Goal: Task Accomplishment & Management: Manage account settings

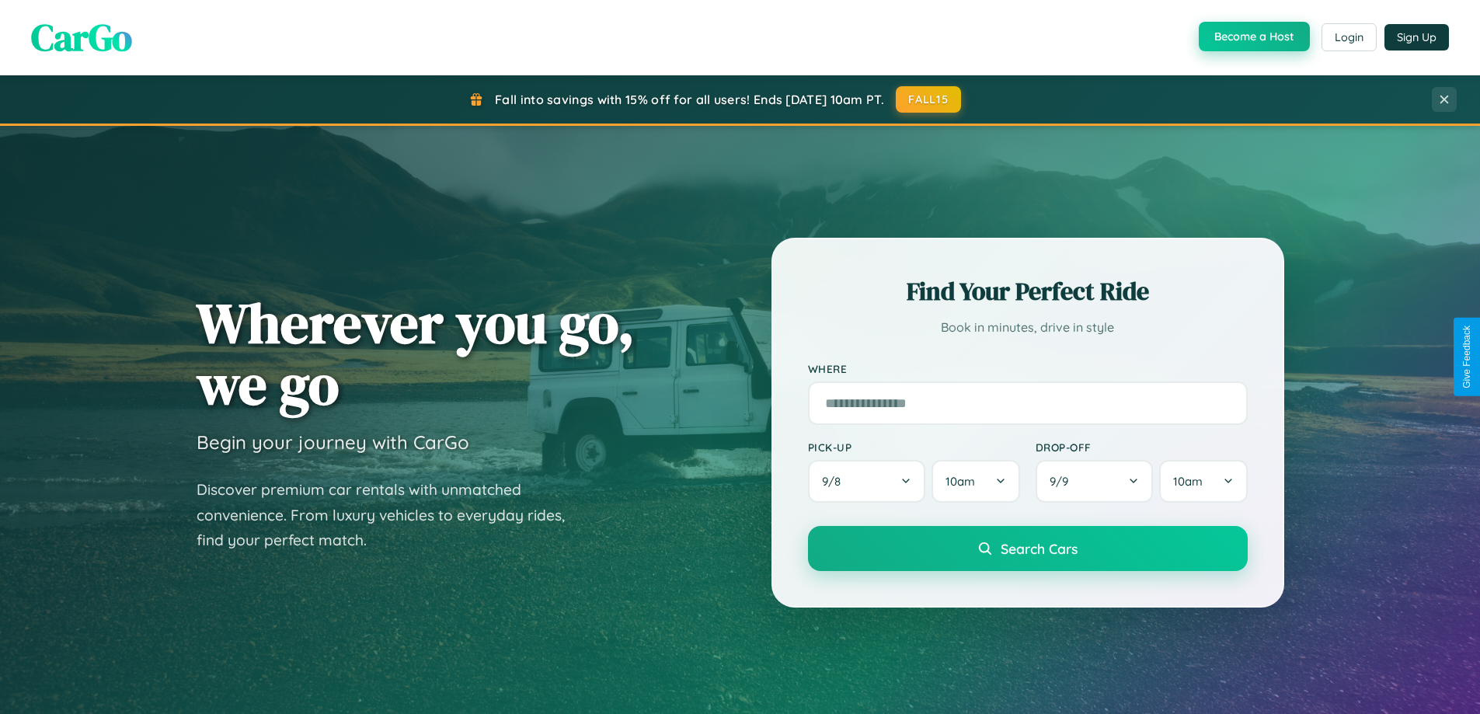
click at [1253, 37] on button "Become a Host" at bounding box center [1254, 37] width 111 height 30
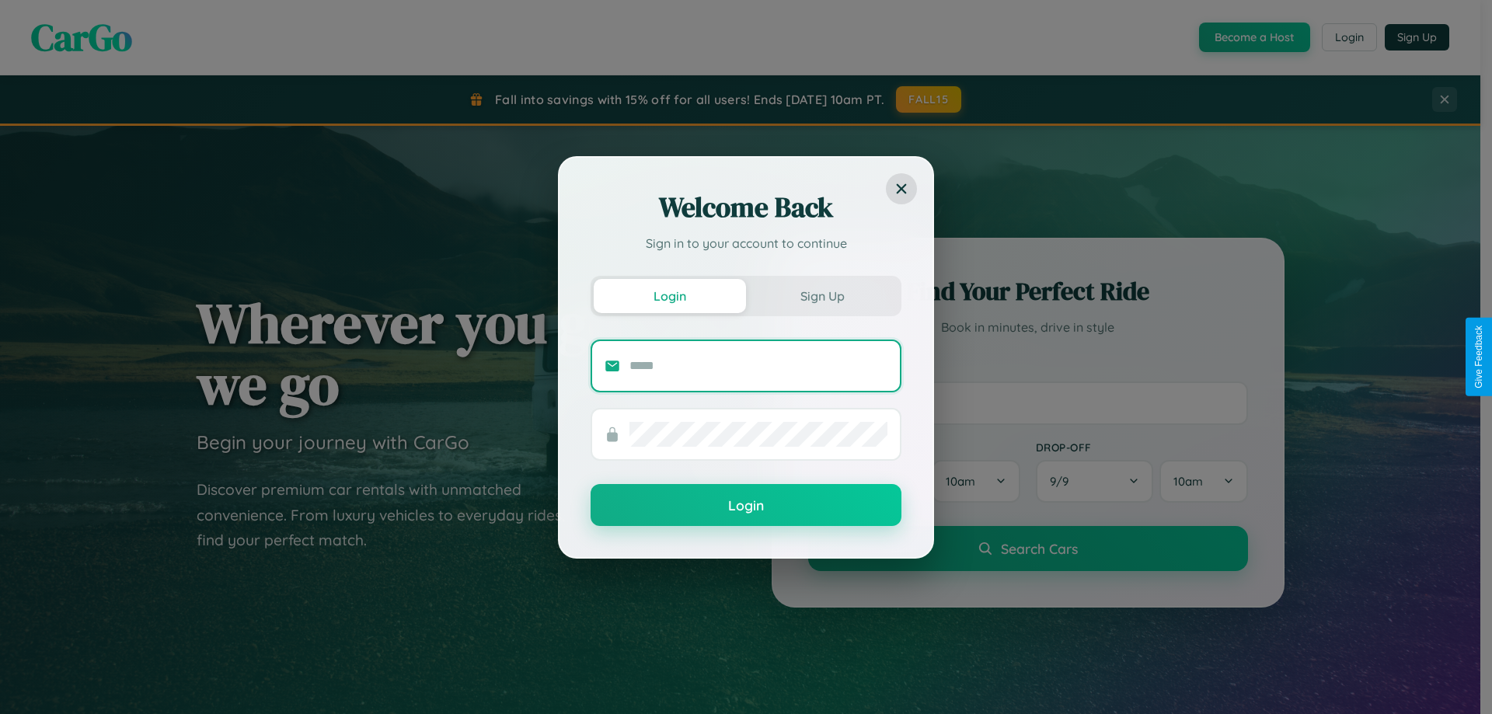
click at [758, 365] on input "text" at bounding box center [758, 366] width 258 height 25
type input "**********"
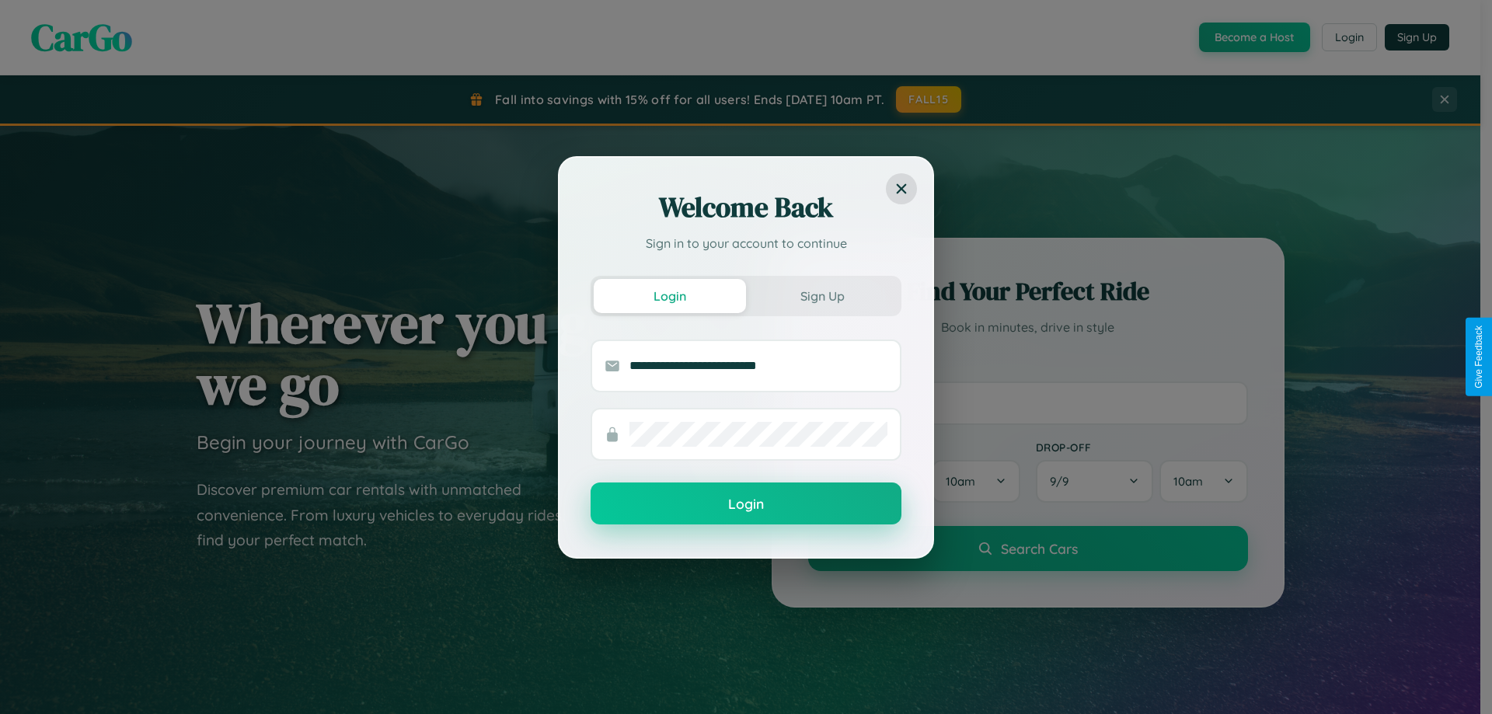
click at [746, 504] on button "Login" at bounding box center [746, 504] width 311 height 42
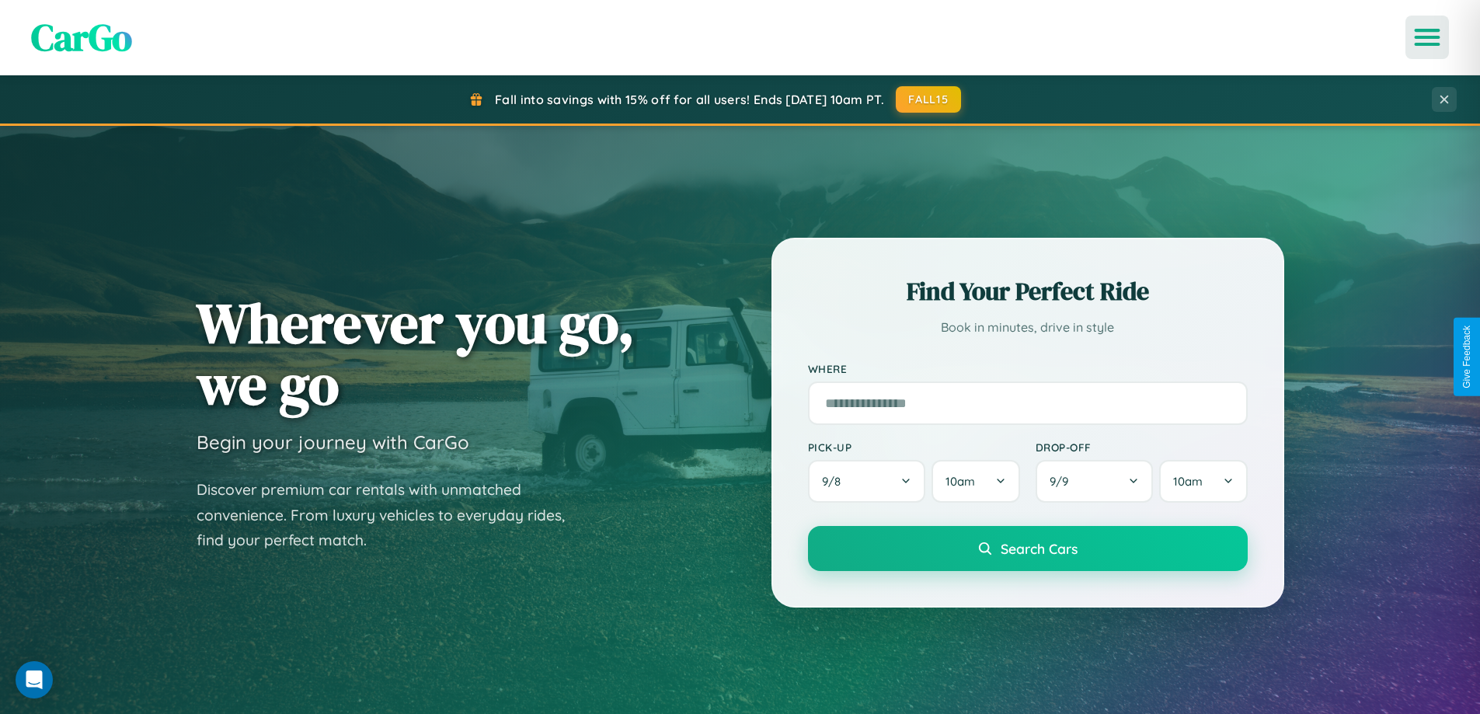
click at [1427, 37] on icon "Open menu" at bounding box center [1427, 37] width 23 height 14
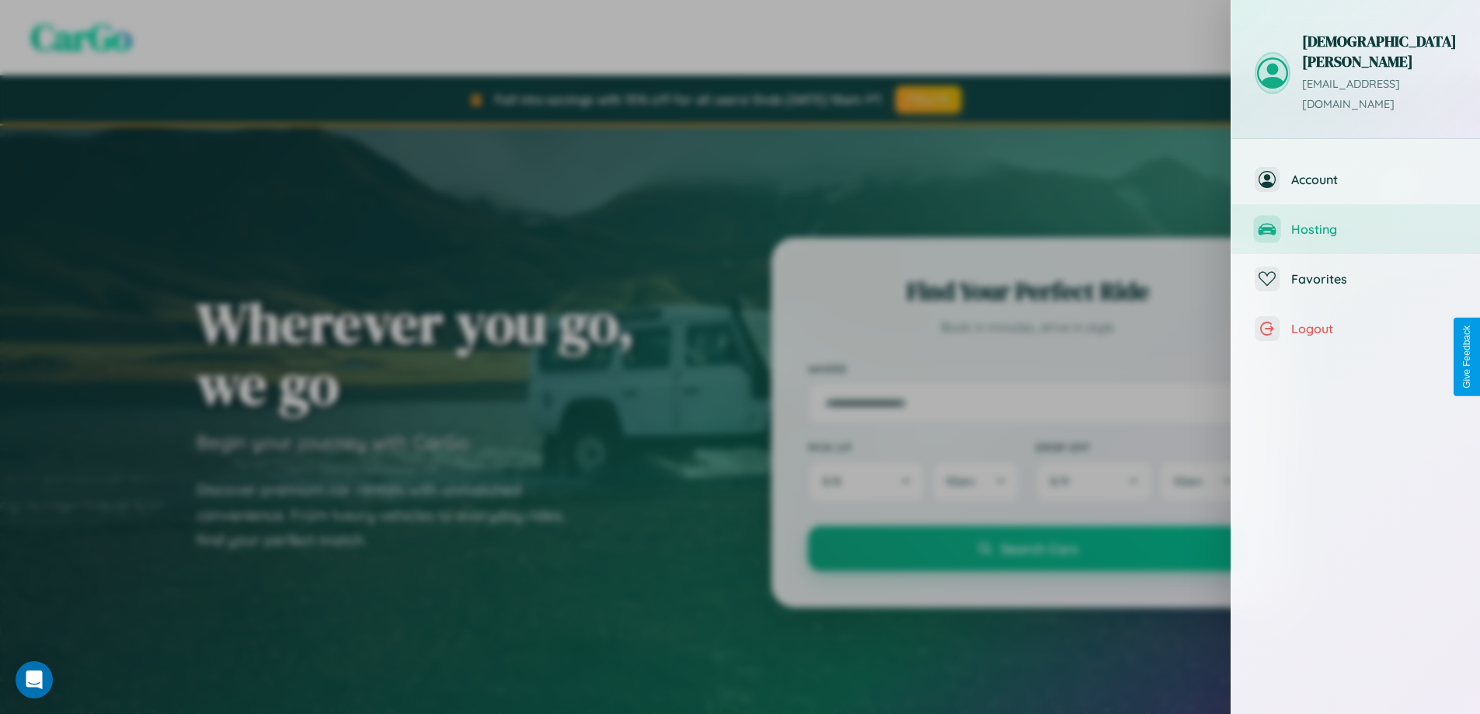
click at [1356, 221] on span "Hosting" at bounding box center [1374, 229] width 166 height 16
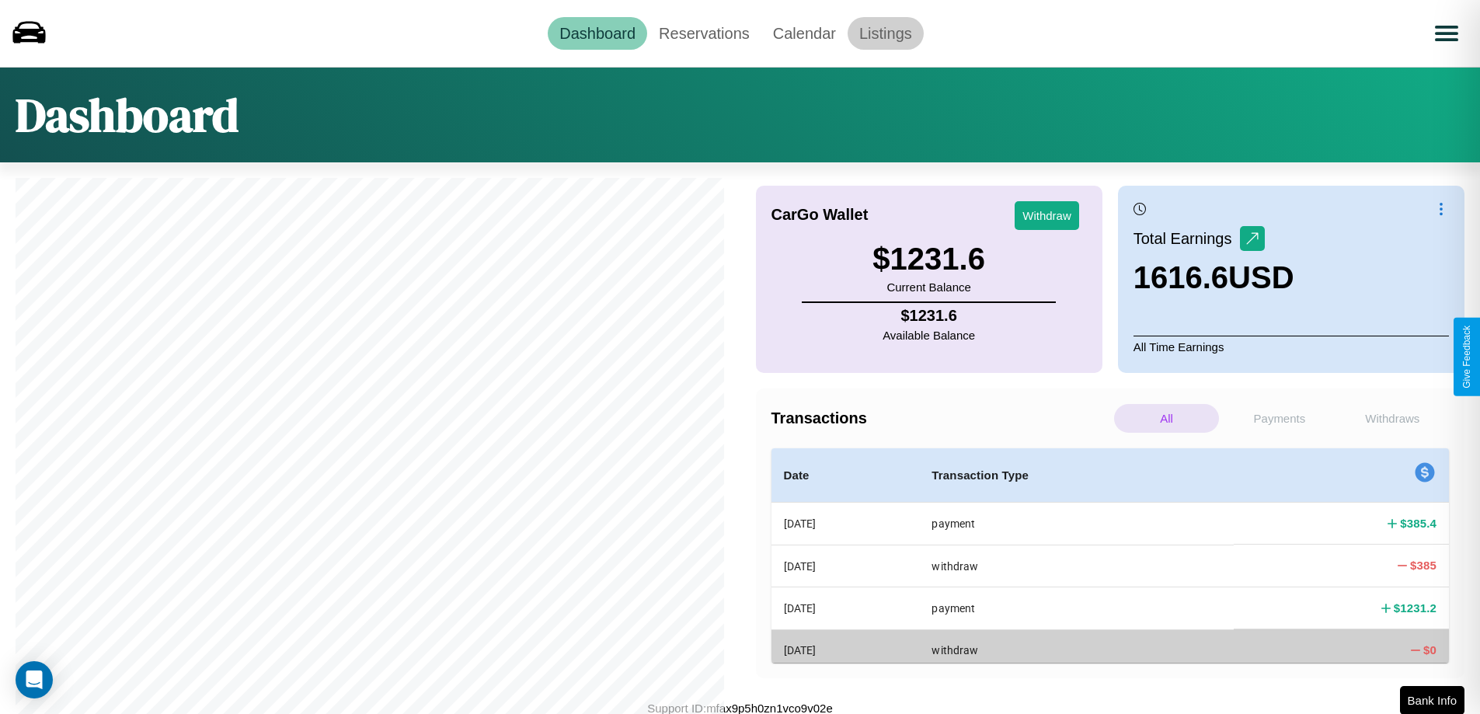
click at [885, 33] on link "Listings" at bounding box center [886, 33] width 76 height 33
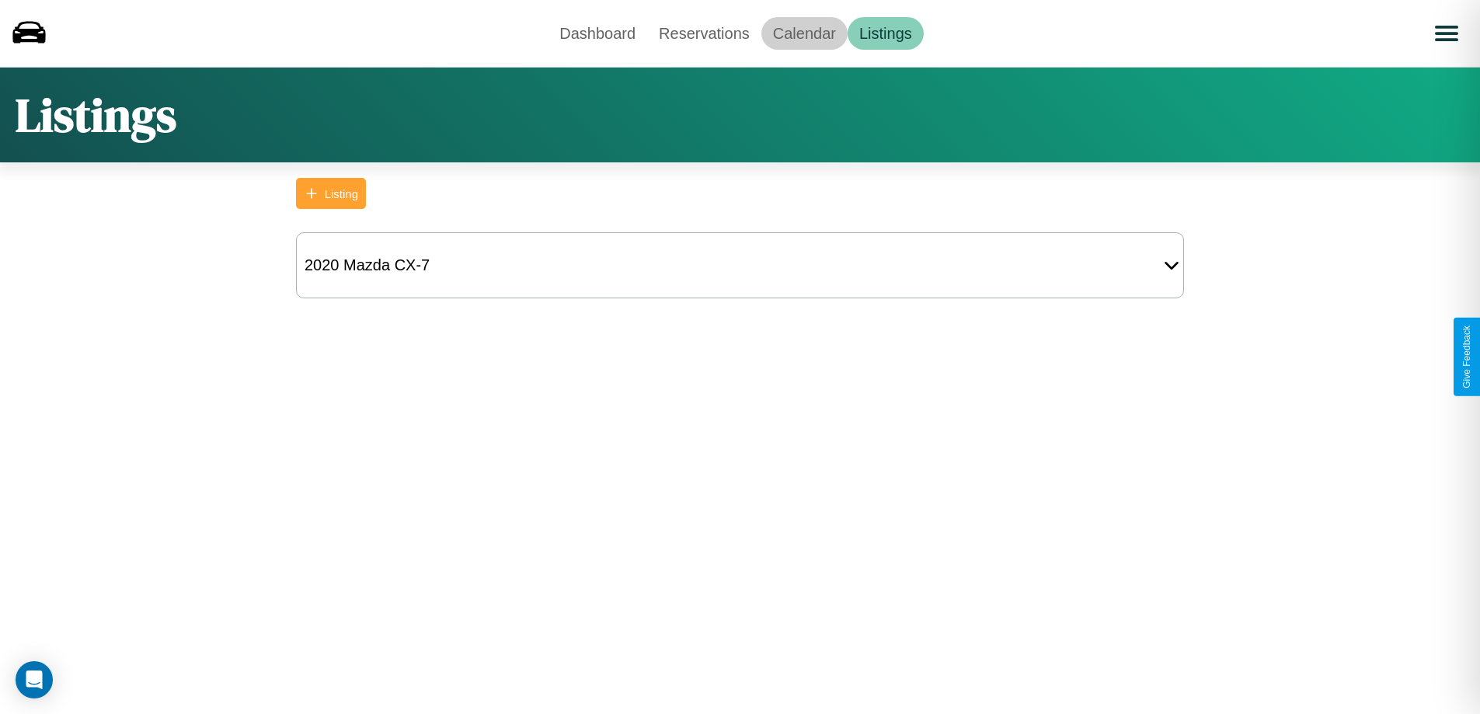
click at [804, 33] on link "Calendar" at bounding box center [804, 33] width 86 height 33
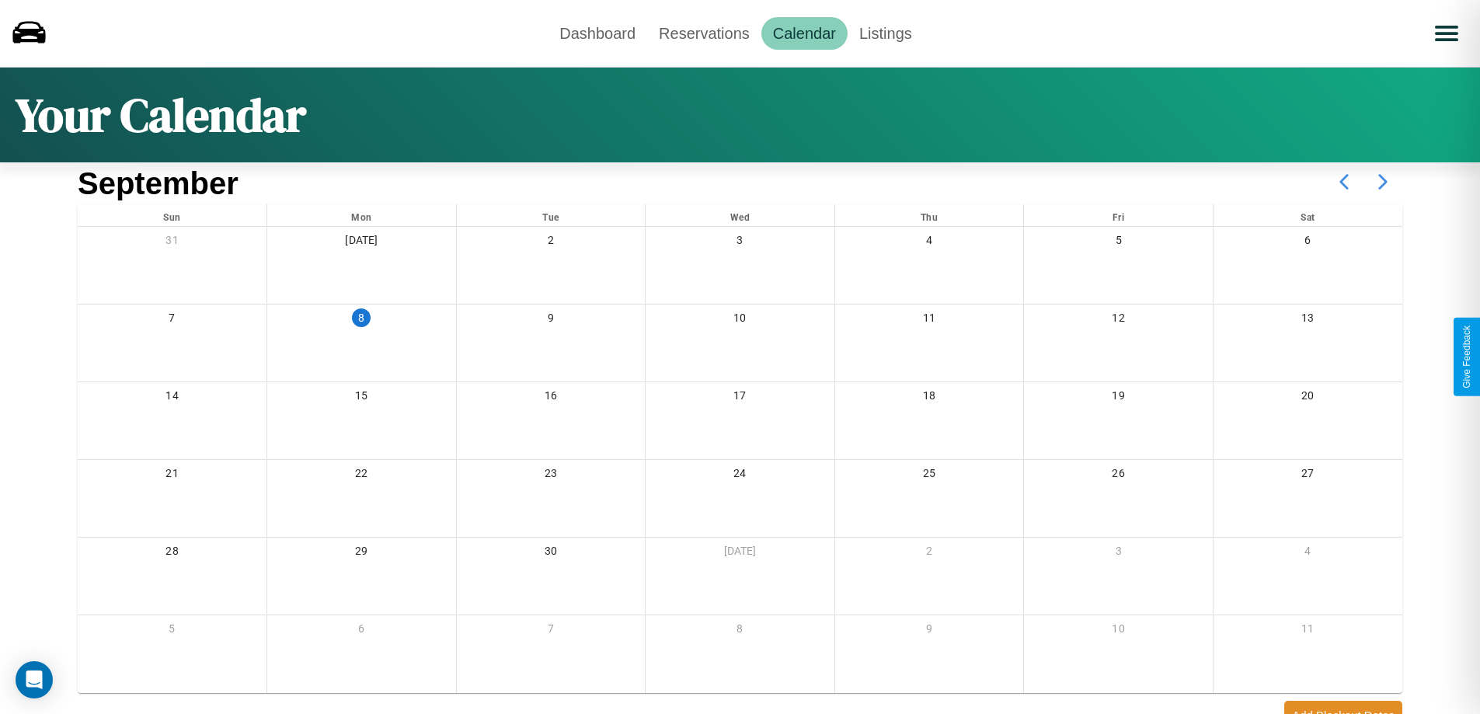
click at [1383, 182] on icon at bounding box center [1383, 181] width 39 height 39
click at [598, 33] on link "Dashboard" at bounding box center [597, 33] width 99 height 33
